Goal: Task Accomplishment & Management: Manage account settings

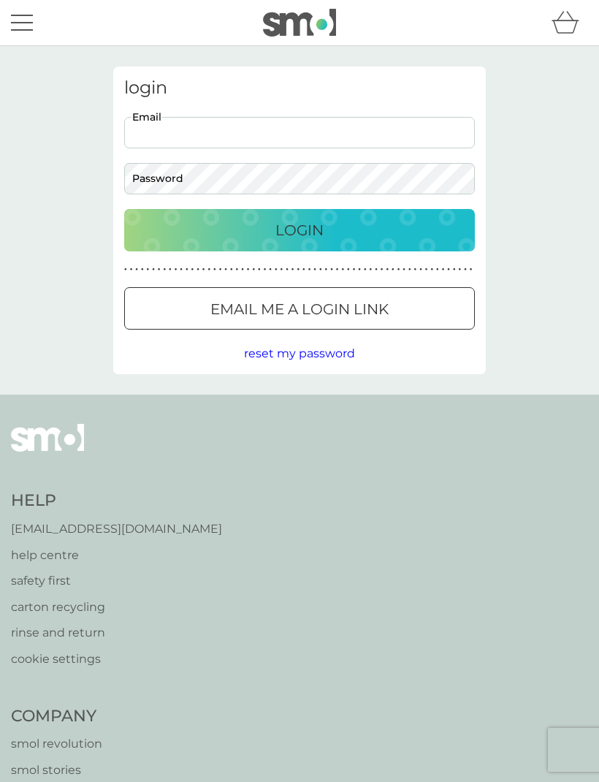
type input "[EMAIL_ADDRESS][DOMAIN_NAME]"
click at [299, 229] on button "Login" at bounding box center [299, 230] width 351 height 42
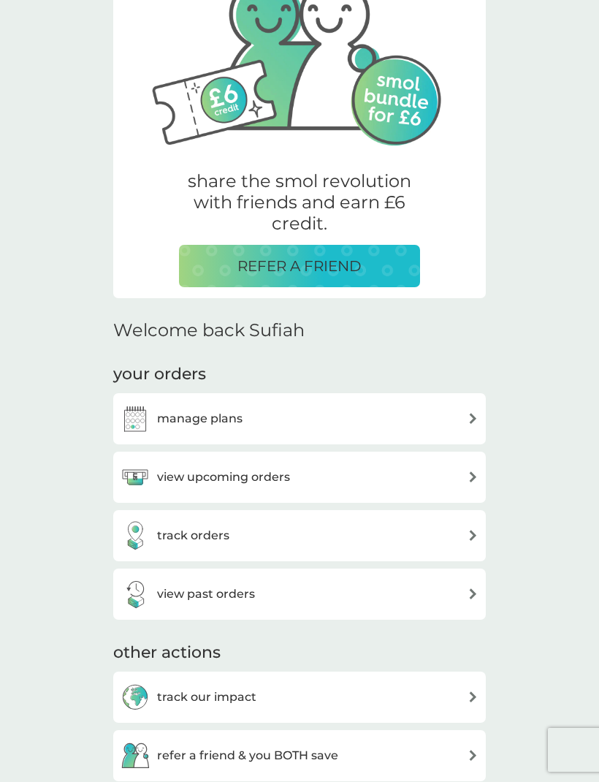
scroll to position [330, 0]
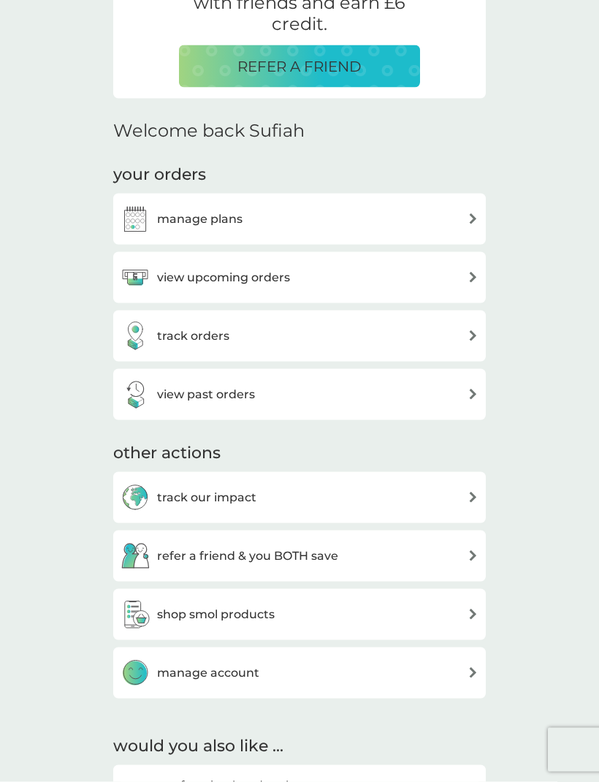
click at [243, 221] on div "manage plans" at bounding box center [300, 219] width 358 height 29
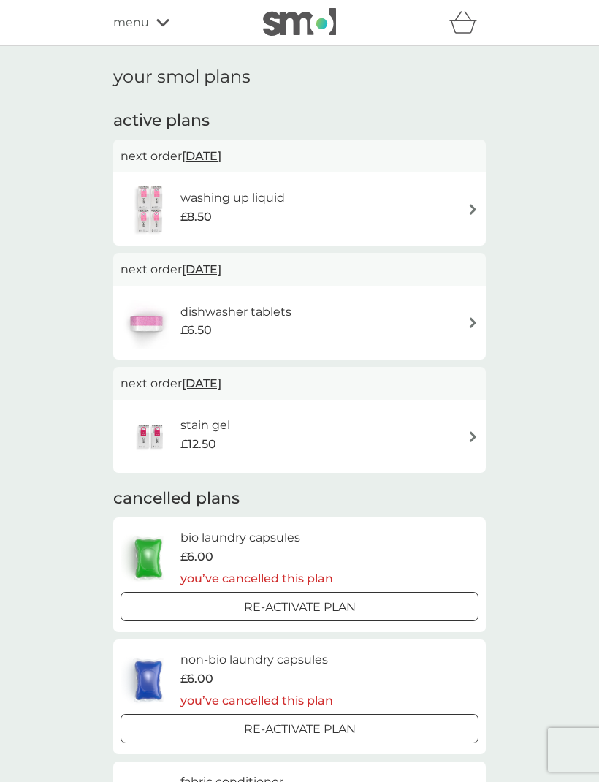
click at [397, 205] on div "washing up liquid £8.50" at bounding box center [300, 208] width 358 height 51
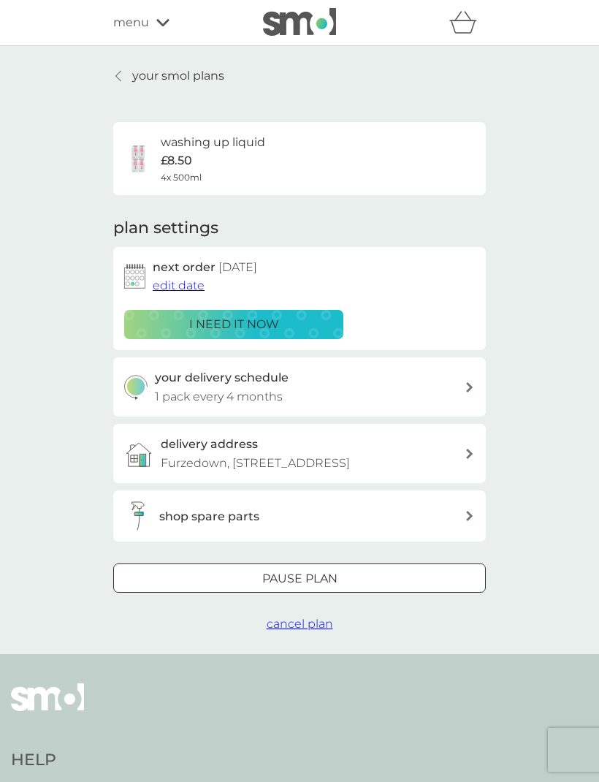
click at [243, 321] on p "i need it now" at bounding box center [234, 324] width 90 height 19
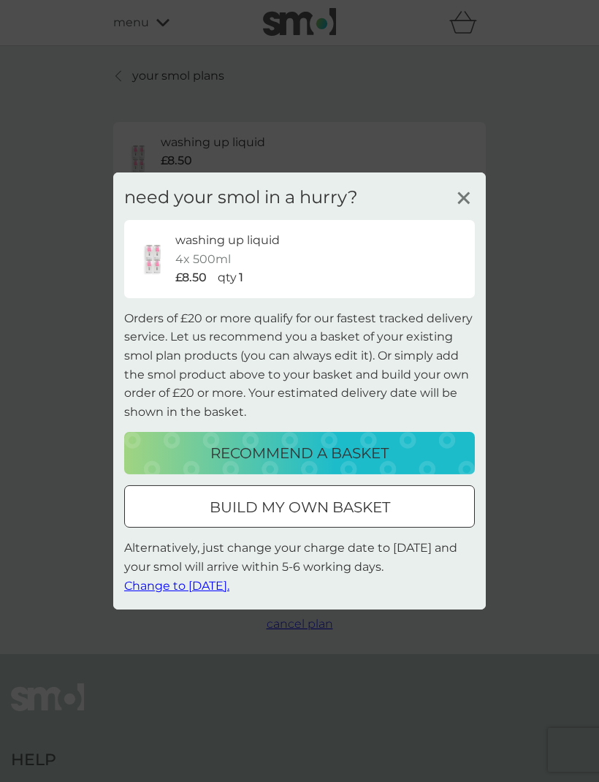
click at [196, 592] on span "Change to [DATE]." at bounding box center [176, 585] width 105 height 14
